Goal: Task Accomplishment & Management: Use online tool/utility

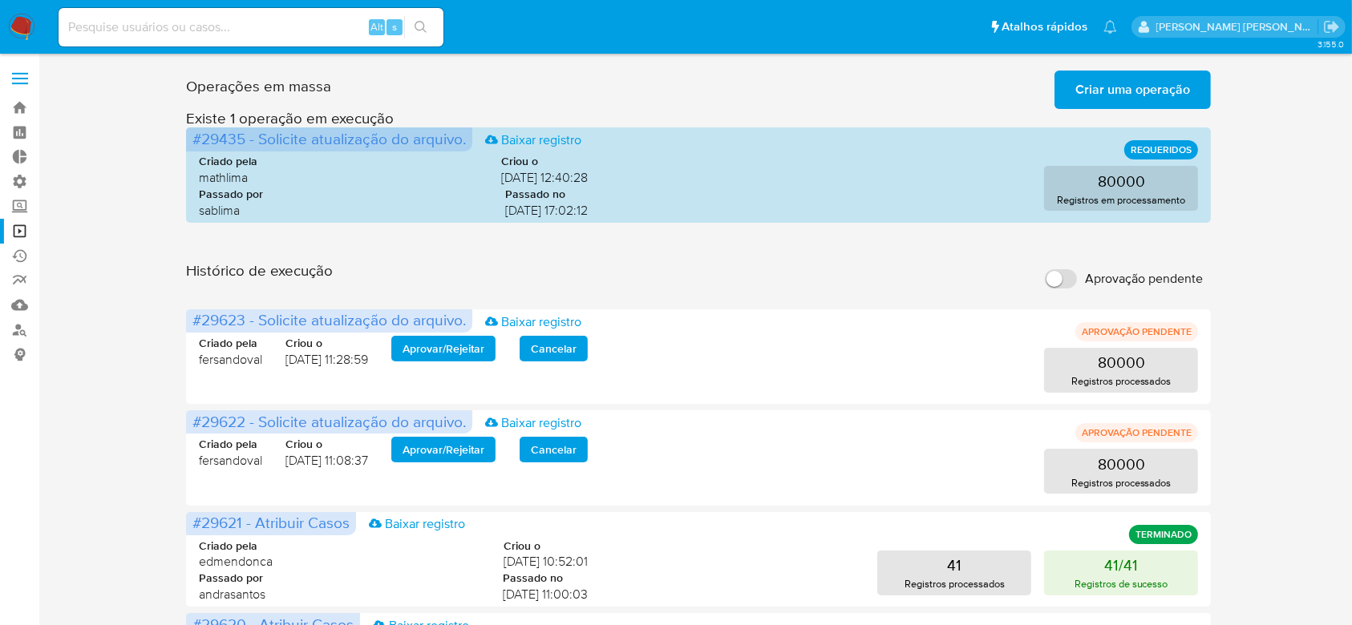
click at [1088, 92] on span "Criar uma operação" at bounding box center [1132, 89] width 115 height 35
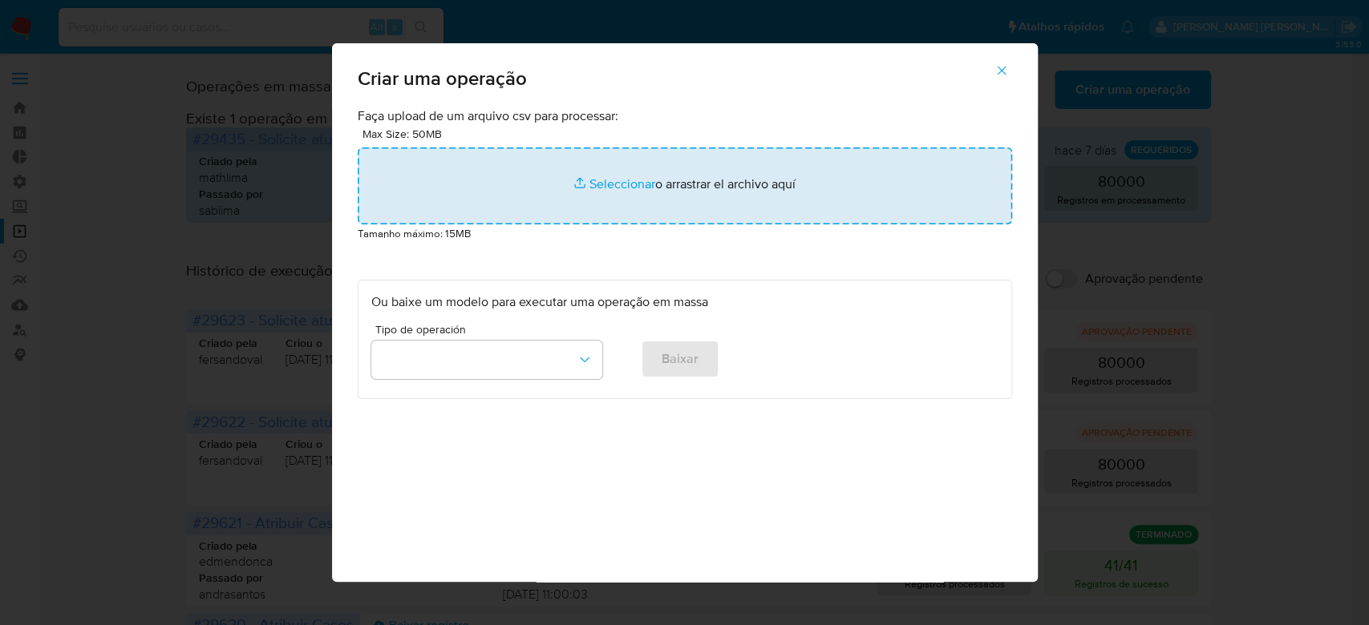
click at [621, 182] on input "file" at bounding box center [685, 186] width 654 height 77
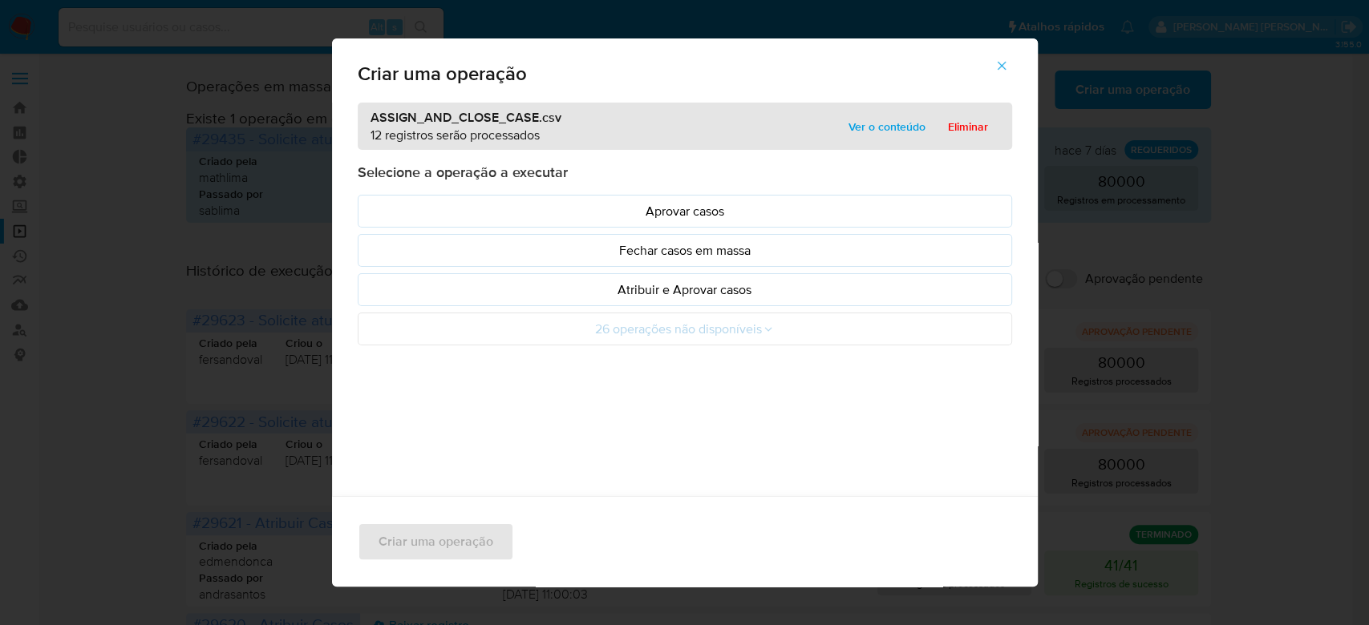
click at [879, 127] on span "Ver o conteúdo" at bounding box center [886, 126] width 77 height 22
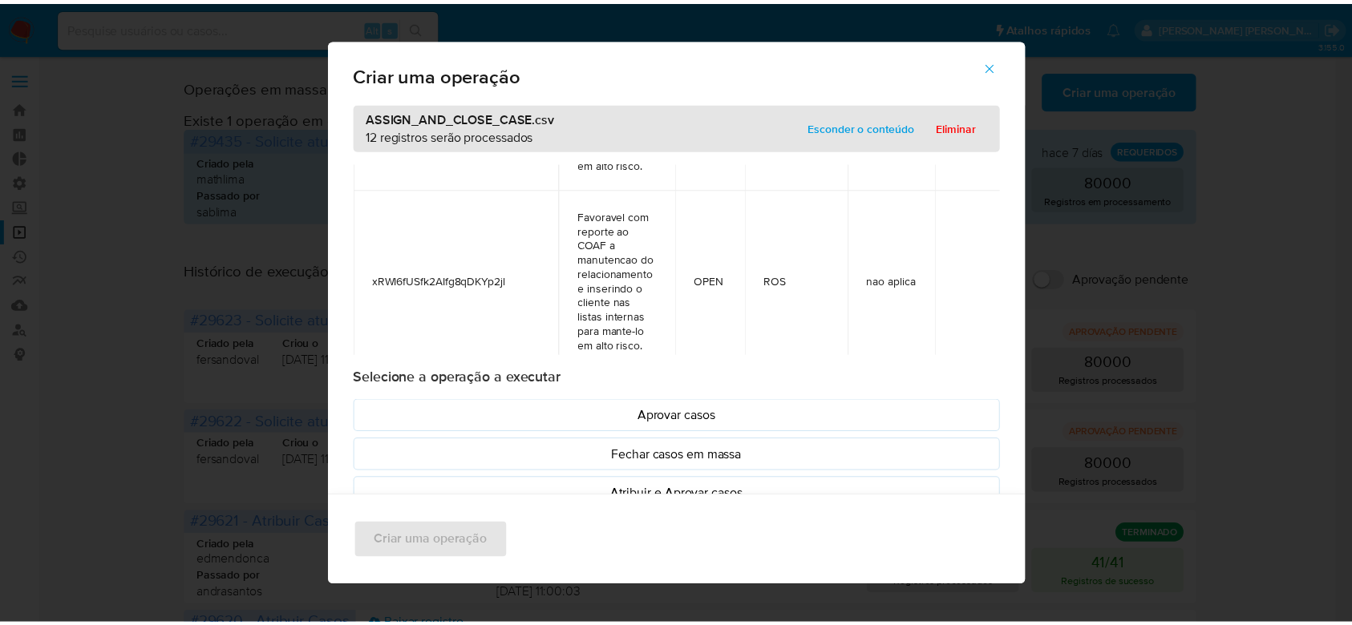
scroll to position [641, 0]
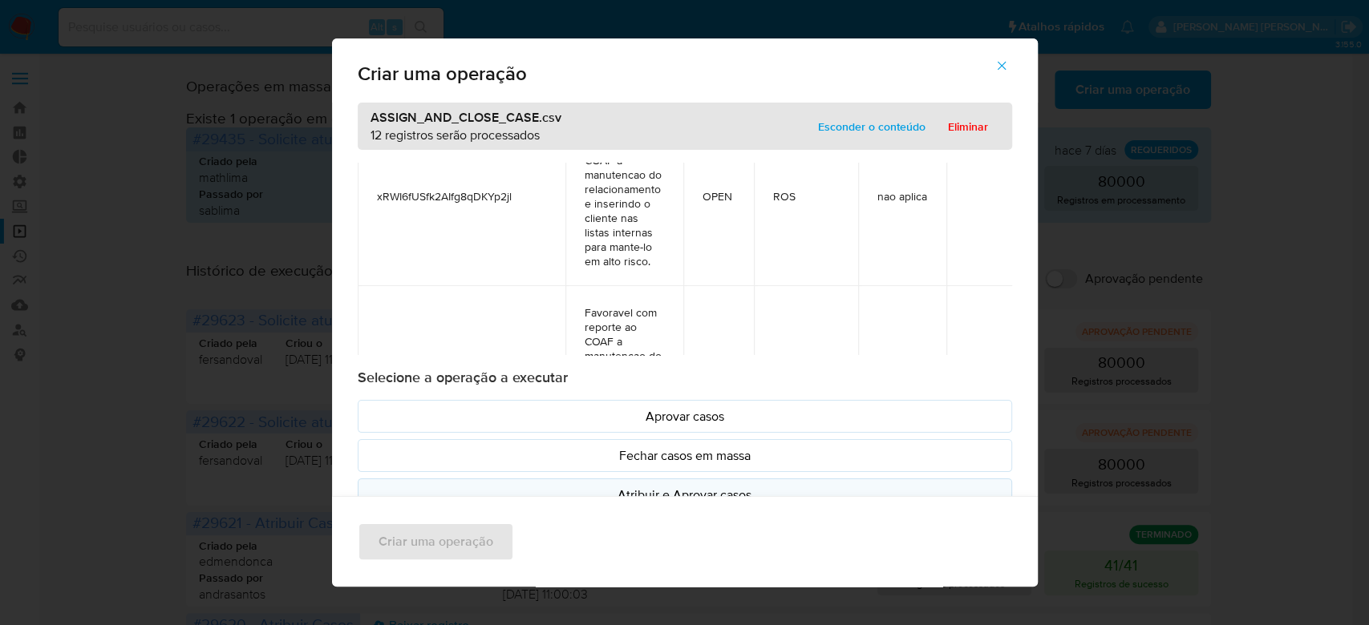
click at [641, 486] on p "Atribuir e Aprovar casos" at bounding box center [684, 495] width 627 height 18
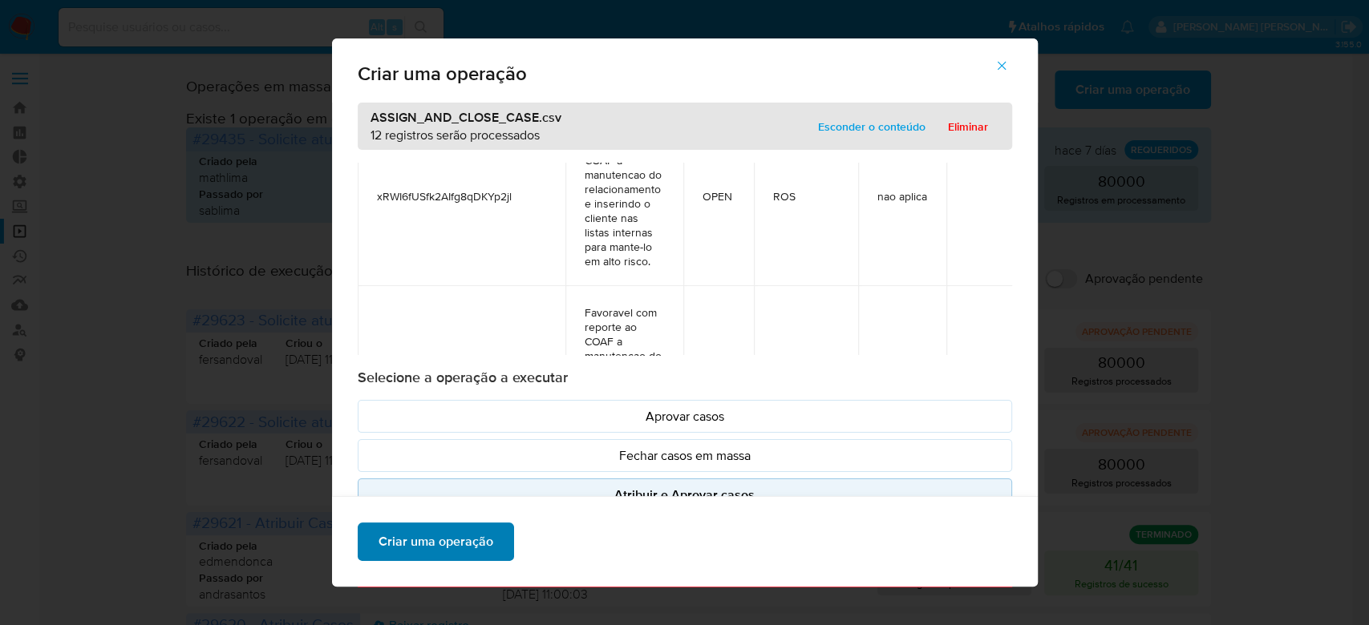
click at [422, 546] on span "Criar uma operação" at bounding box center [435, 541] width 115 height 35
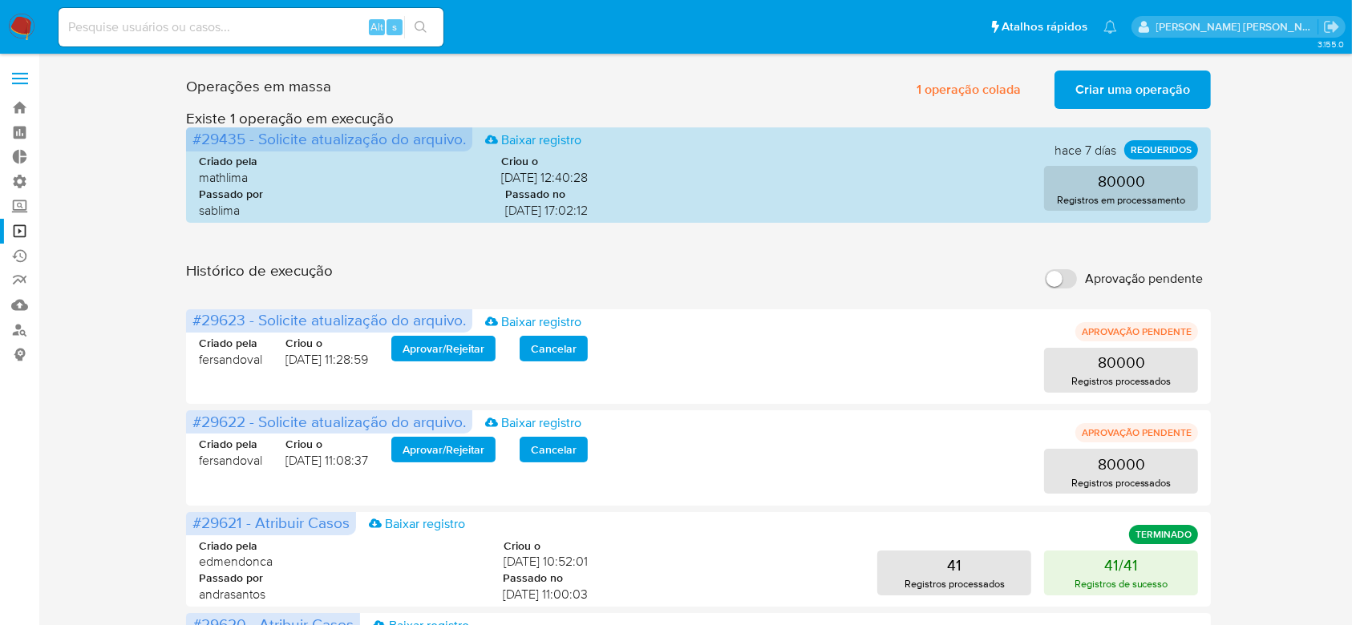
click at [1101, 83] on span "Criar uma operação" at bounding box center [1132, 89] width 115 height 35
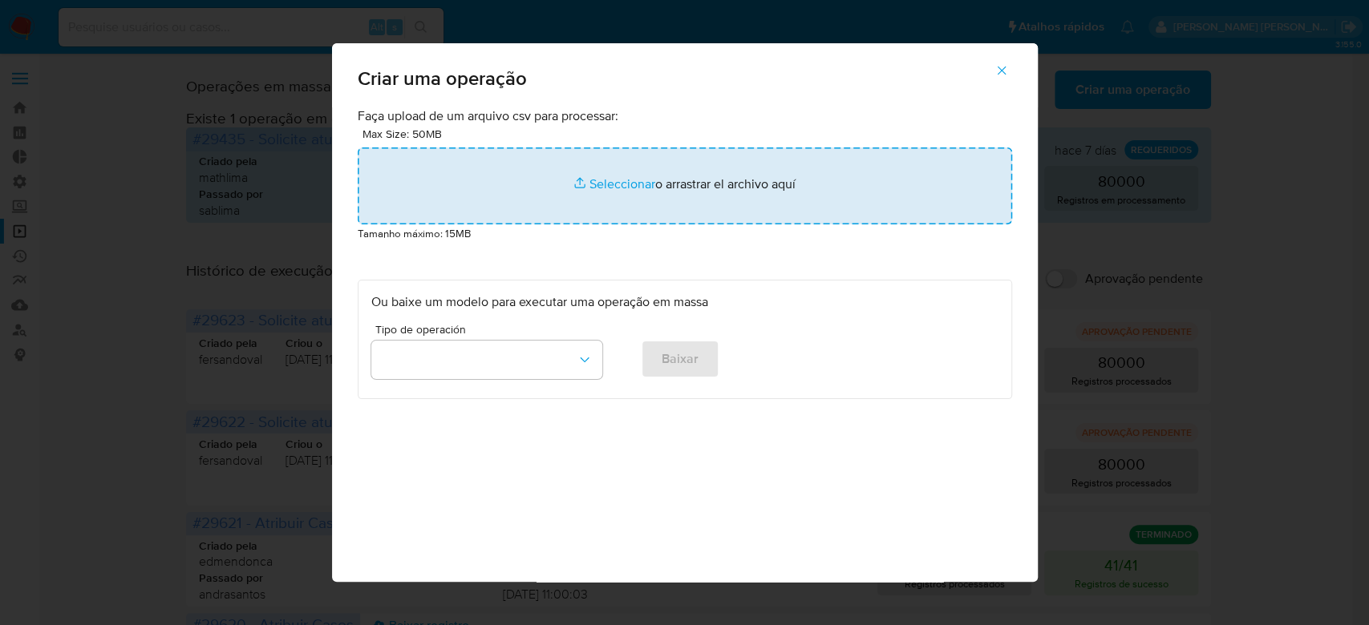
click at [626, 180] on input "file" at bounding box center [685, 186] width 654 height 77
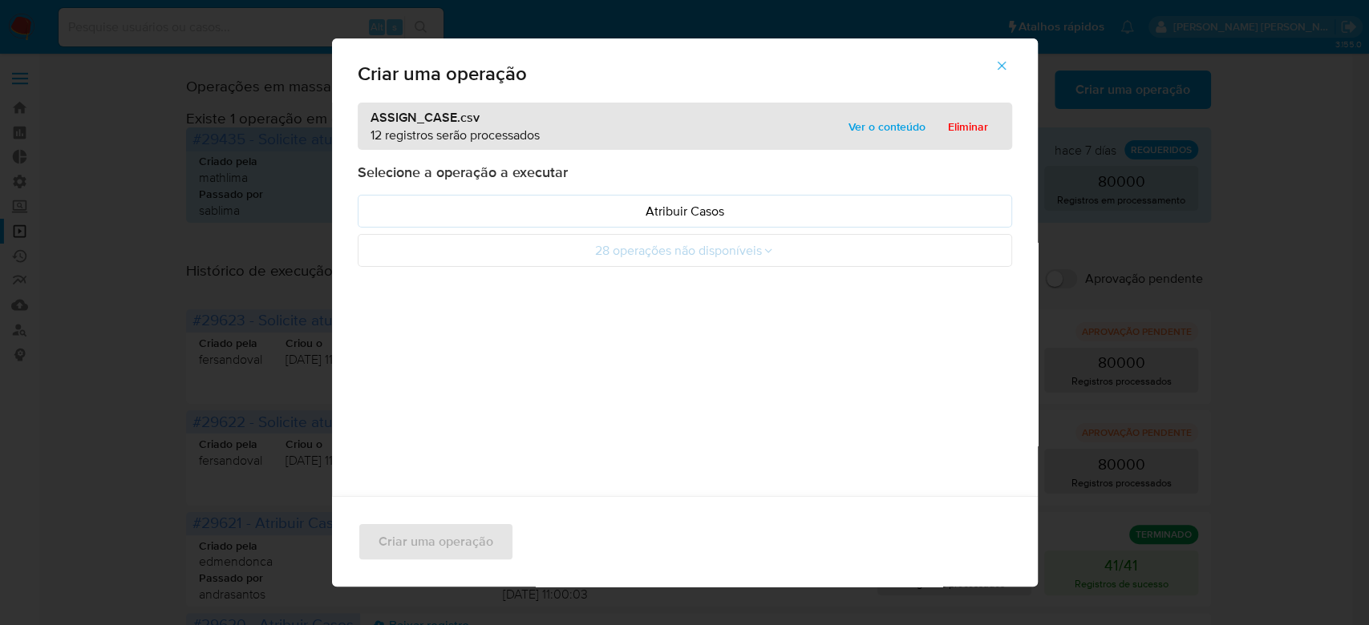
click at [855, 123] on span "Ver o conteúdo" at bounding box center [886, 126] width 77 height 22
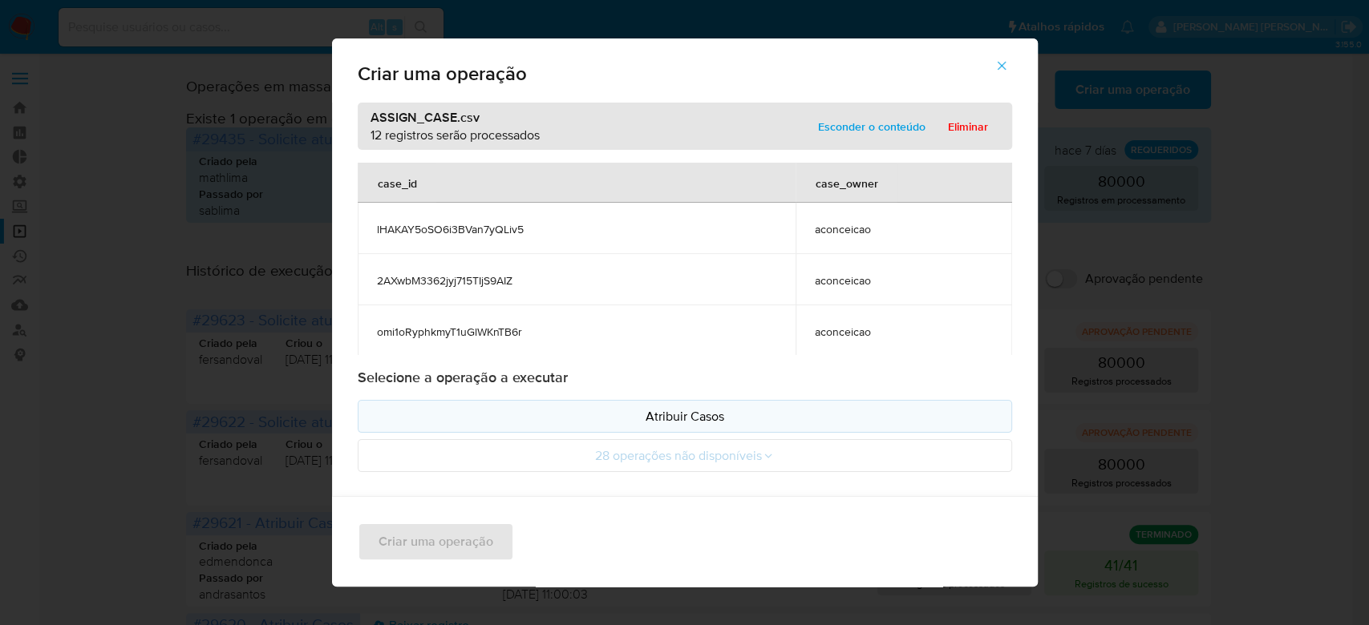
click at [634, 421] on p "Atribuir Casos" at bounding box center [684, 416] width 627 height 18
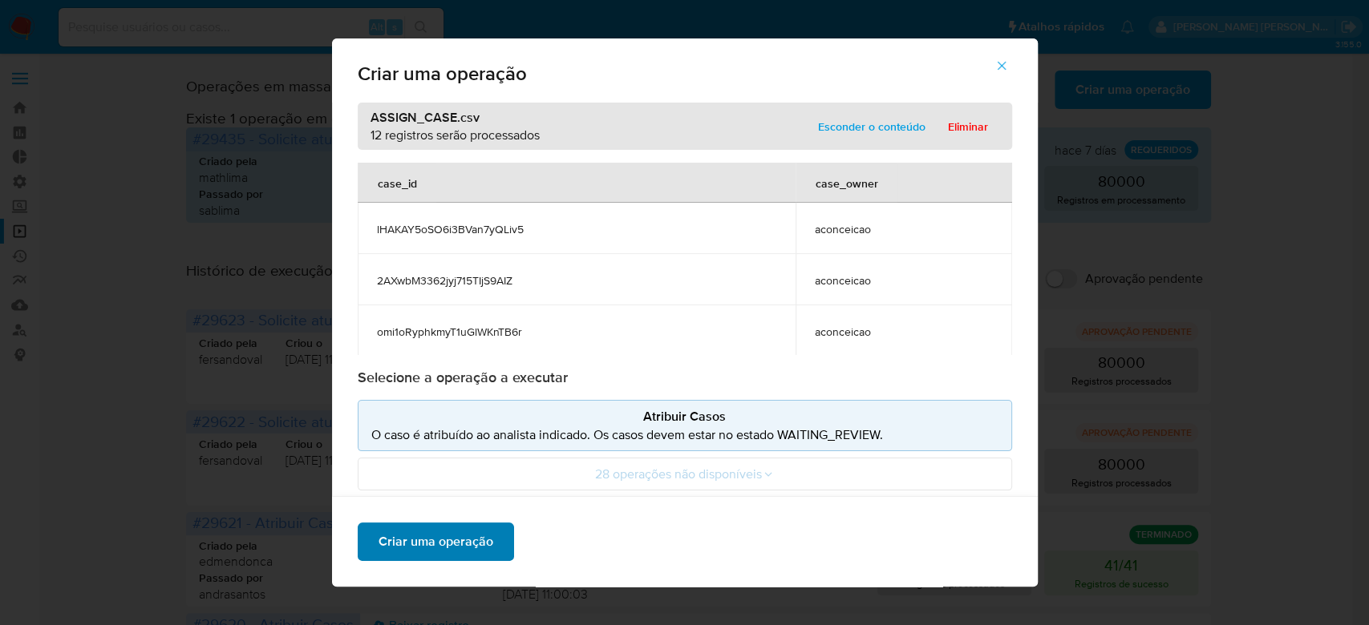
click at [451, 543] on span "Criar uma operação" at bounding box center [435, 541] width 115 height 35
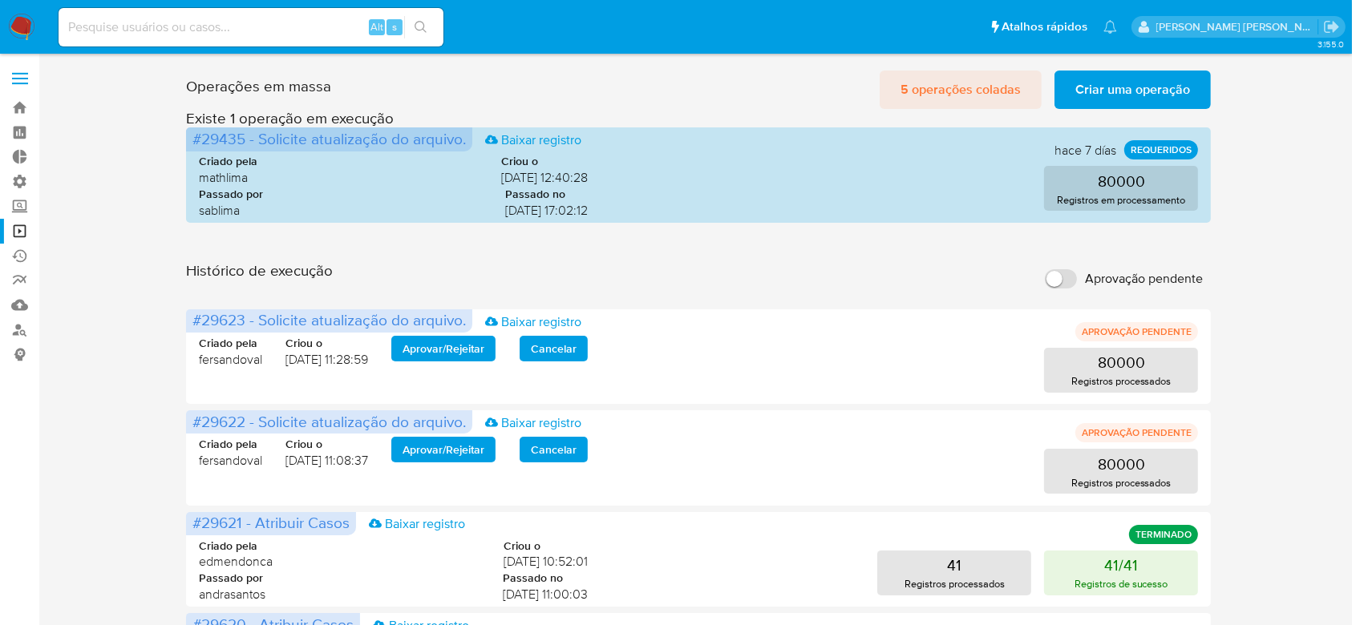
click at [944, 91] on span "5 operações coladas" at bounding box center [960, 89] width 120 height 35
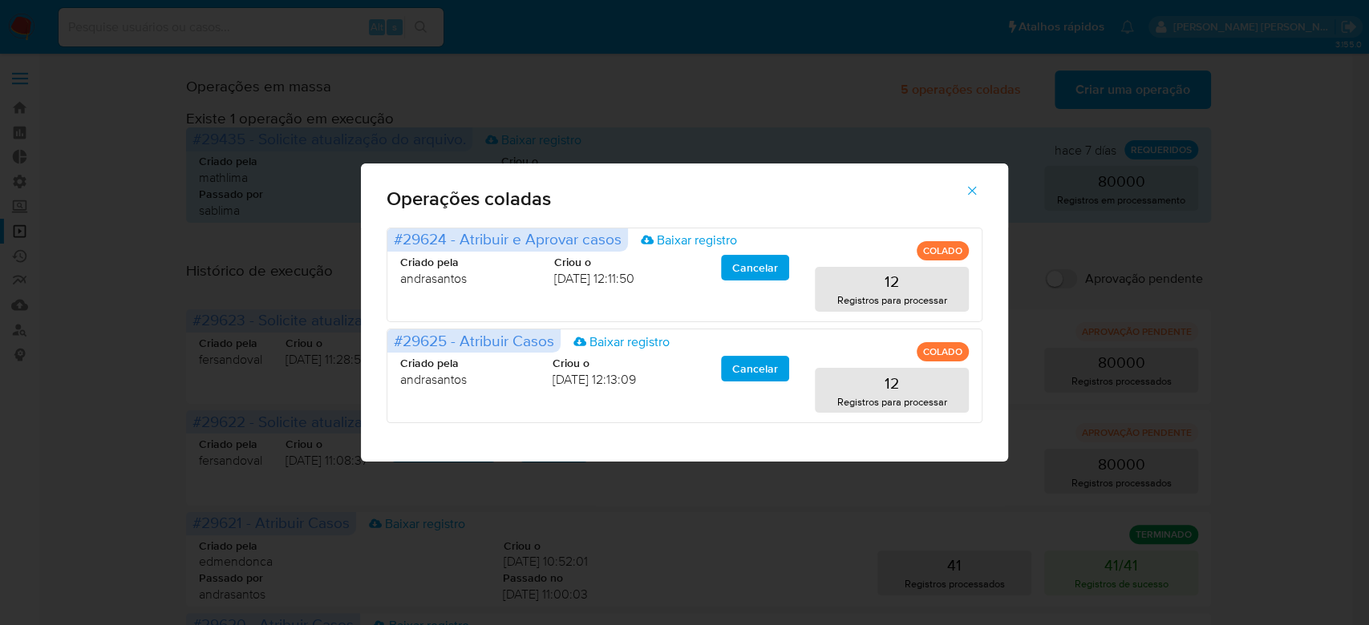
click at [986, 192] on button "button" at bounding box center [972, 191] width 56 height 38
